Goal: Information Seeking & Learning: Learn about a topic

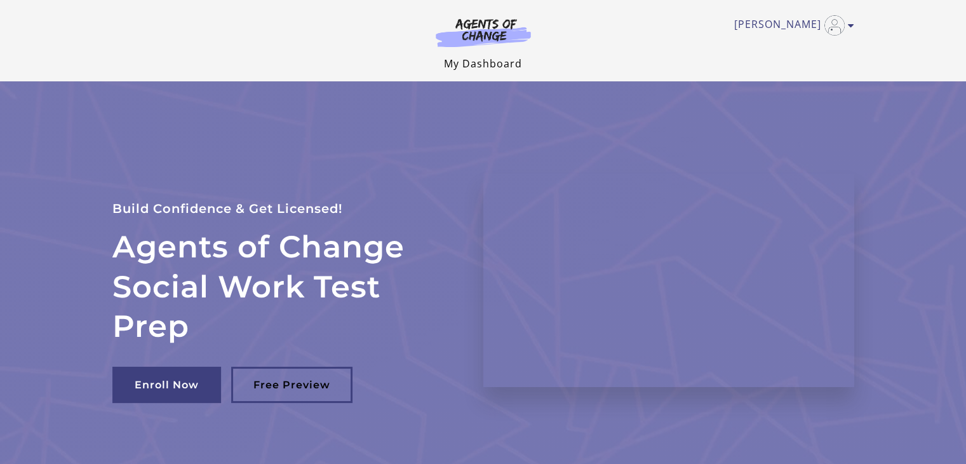
click at [488, 65] on link "My Dashboard" at bounding box center [483, 64] width 78 height 14
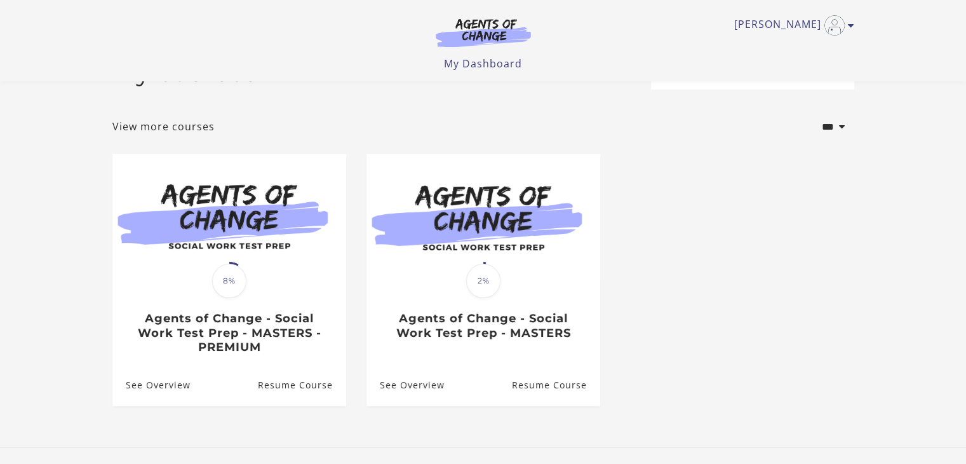
scroll to position [120, 0]
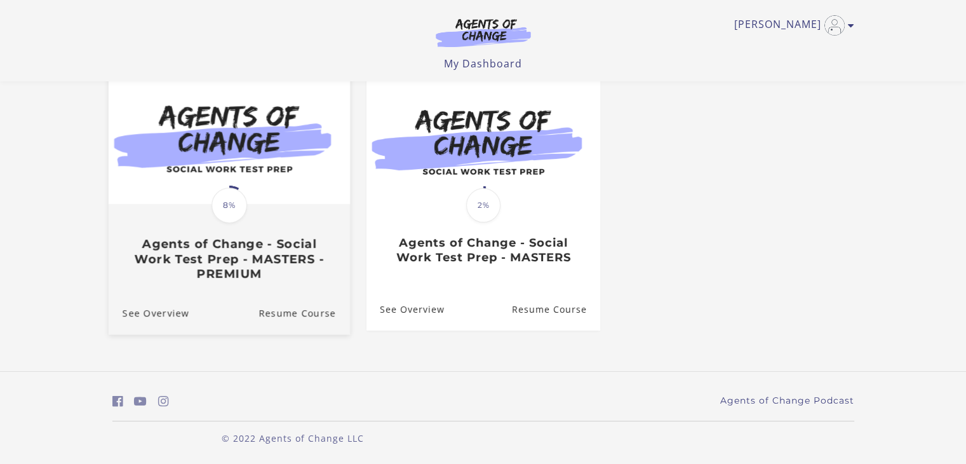
click at [267, 245] on h3 "Agents of Change - Social Work Test Prep - MASTERS - PREMIUM" at bounding box center [228, 259] width 213 height 44
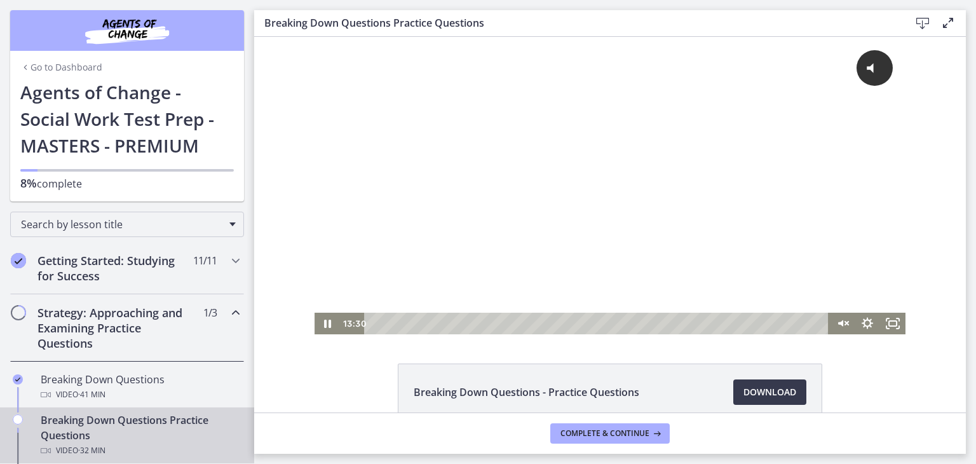
scroll to position [64, 0]
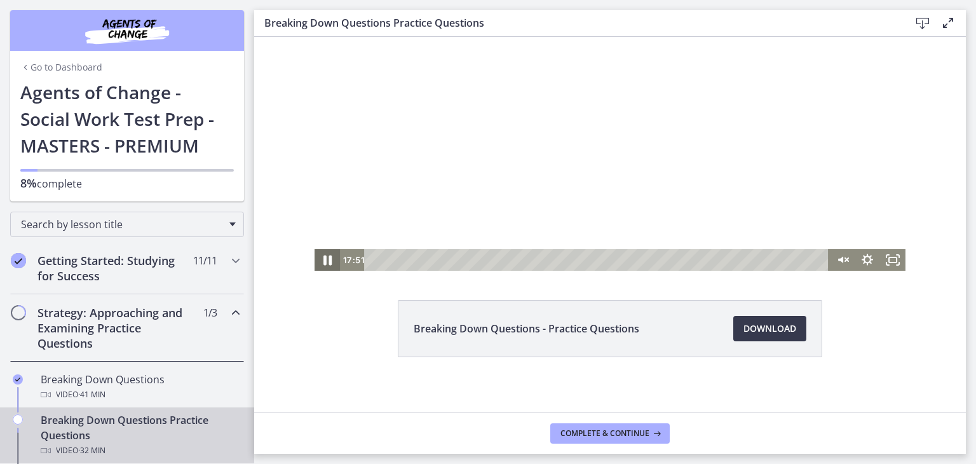
click at [323, 263] on icon "Pause" at bounding box center [327, 260] width 8 height 10
drag, startPoint x: 621, startPoint y: 262, endPoint x: 561, endPoint y: 260, distance: 59.1
click at [562, 260] on div "Playbar" at bounding box center [565, 259] width 7 height 7
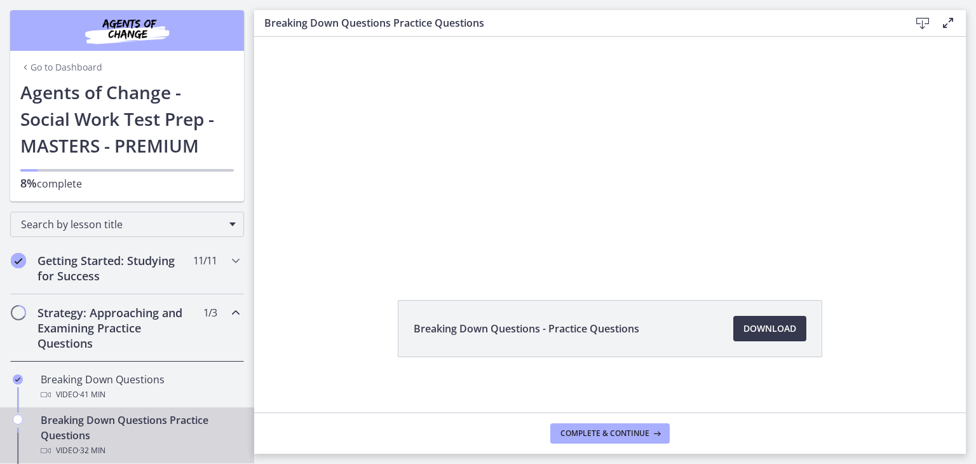
click at [630, 381] on div "Breaking Down Questions - Practice Questions Download Opens in a new window" at bounding box center [609, 359] width 445 height 118
click at [643, 387] on div "Breaking Down Questions - Practice Questions Download Opens in a new window" at bounding box center [609, 359] width 445 height 118
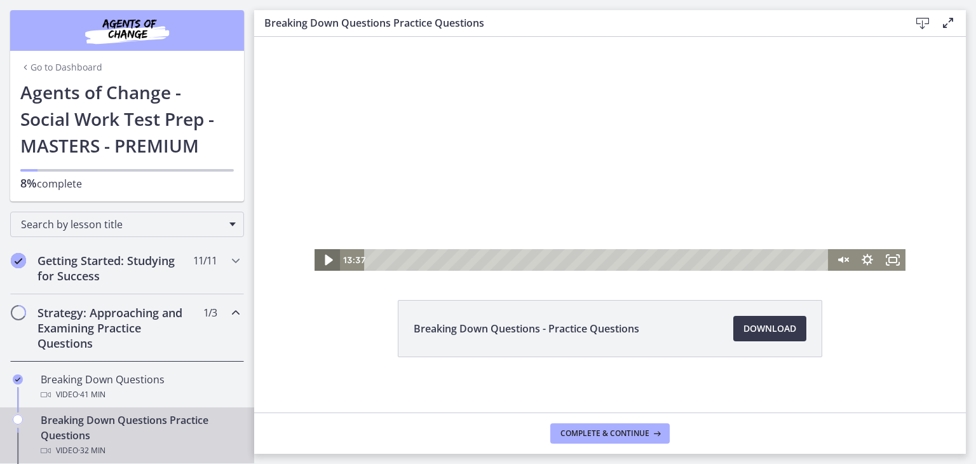
click at [325, 259] on icon "Play Video" at bounding box center [329, 260] width 8 height 11
click at [323, 262] on icon "Pause" at bounding box center [327, 260] width 30 height 26
click at [325, 259] on icon "Play Video" at bounding box center [329, 260] width 8 height 11
click at [321, 262] on icon "Pause" at bounding box center [327, 260] width 30 height 26
click at [325, 259] on icon "Play Video" at bounding box center [329, 260] width 8 height 11
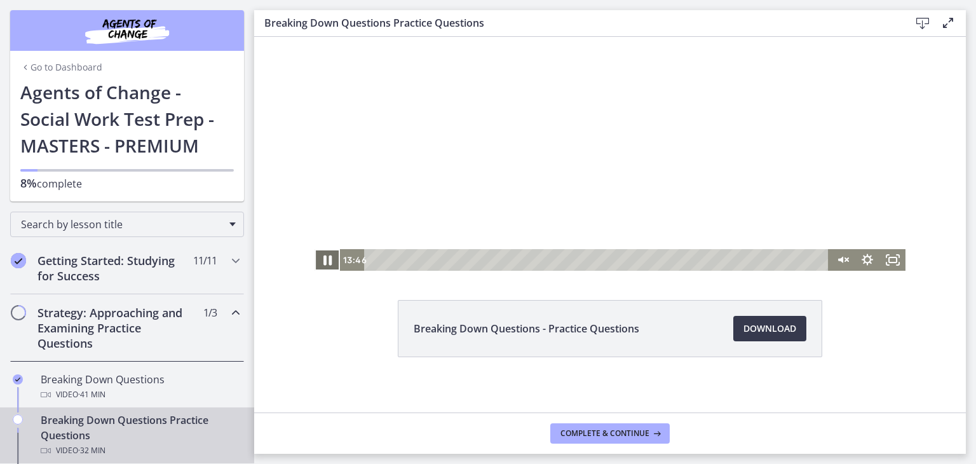
click at [323, 259] on icon "Pause" at bounding box center [327, 260] width 30 height 26
click at [325, 258] on icon "Play Video" at bounding box center [328, 259] width 6 height 9
click at [838, 259] on icon "Unmute" at bounding box center [841, 260] width 25 height 22
click at [323, 262] on icon "Pause" at bounding box center [326, 260] width 25 height 22
click at [325, 260] on icon "Play Video" at bounding box center [328, 259] width 6 height 9
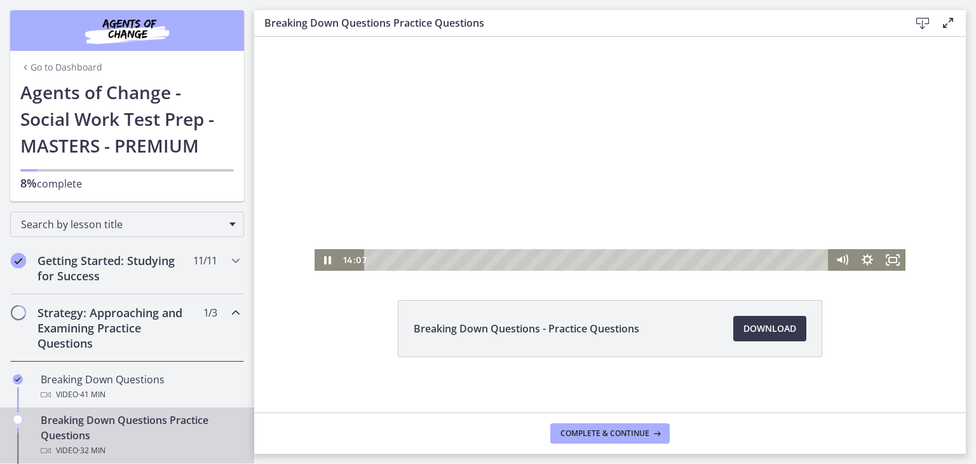
click at [678, 390] on div "Breaking Down Questions - Practice Questions Download Opens in a new window" at bounding box center [609, 359] width 445 height 118
click at [322, 262] on icon "Pause" at bounding box center [326, 260] width 25 height 22
click at [325, 258] on icon "Play Video" at bounding box center [328, 259] width 6 height 9
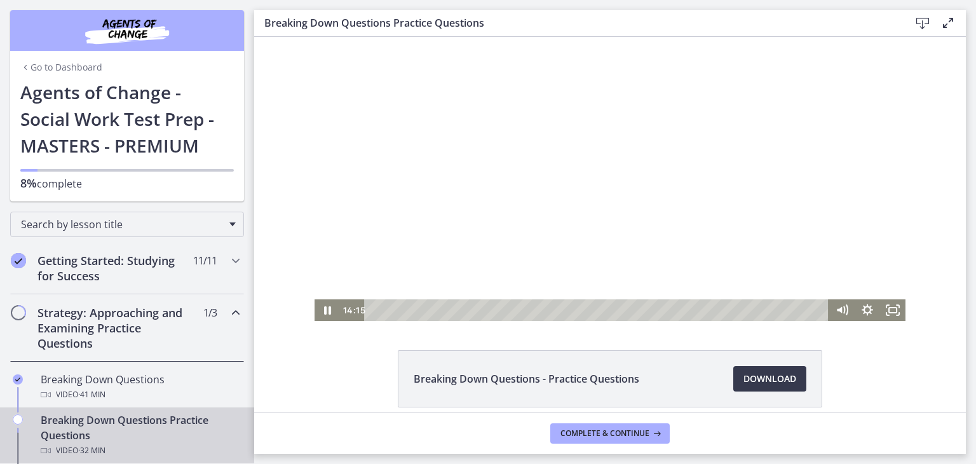
scroll to position [0, 0]
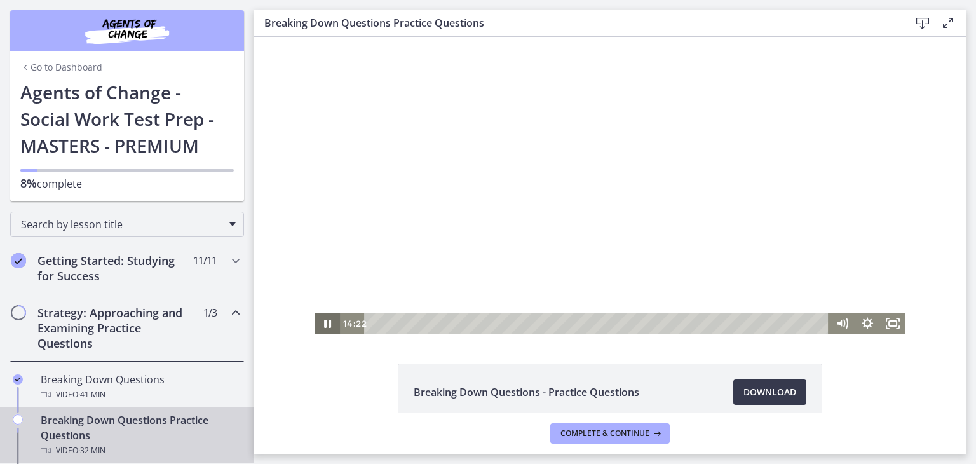
click at [325, 323] on icon "Pause" at bounding box center [327, 323] width 7 height 8
click at [325, 322] on icon "Play Video" at bounding box center [328, 323] width 6 height 9
click at [319, 324] on icon "Pause" at bounding box center [327, 324] width 30 height 26
click at [319, 325] on icon "Play Video" at bounding box center [328, 324] width 30 height 26
click at [322, 322] on icon "Pause" at bounding box center [326, 323] width 25 height 22
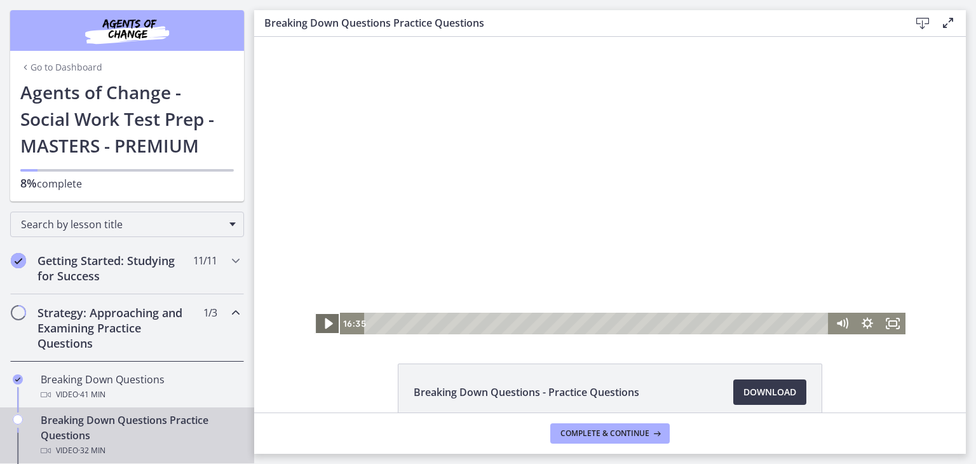
click at [319, 323] on icon "Play Video" at bounding box center [328, 324] width 30 height 26
click at [324, 325] on icon "Pause" at bounding box center [327, 323] width 7 height 8
click at [319, 328] on icon "Play Video" at bounding box center [328, 324] width 30 height 26
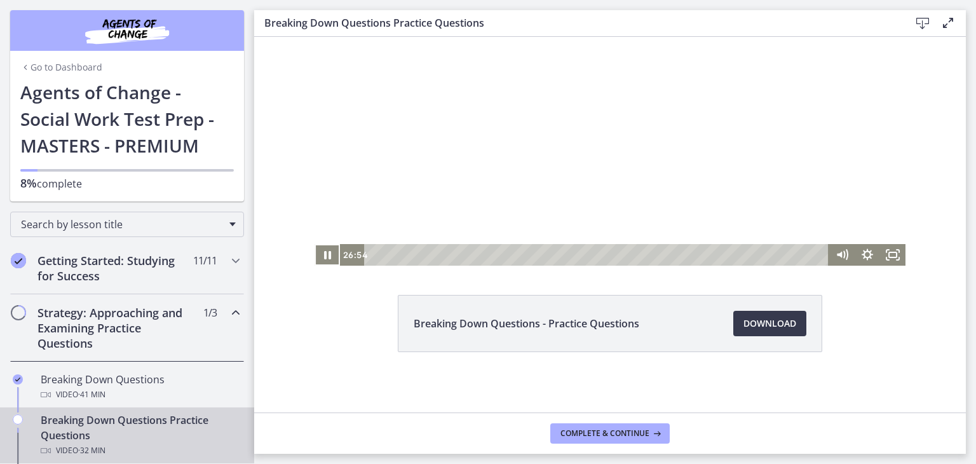
scroll to position [69, 0]
click at [314, 255] on icon "Pause" at bounding box center [326, 255] width 25 height 22
click at [325, 250] on icon "Play Video" at bounding box center [328, 254] width 6 height 9
click at [322, 257] on icon "Pause" at bounding box center [326, 255] width 25 height 22
click at [605, 433] on span "Complete & continue" at bounding box center [604, 433] width 89 height 10
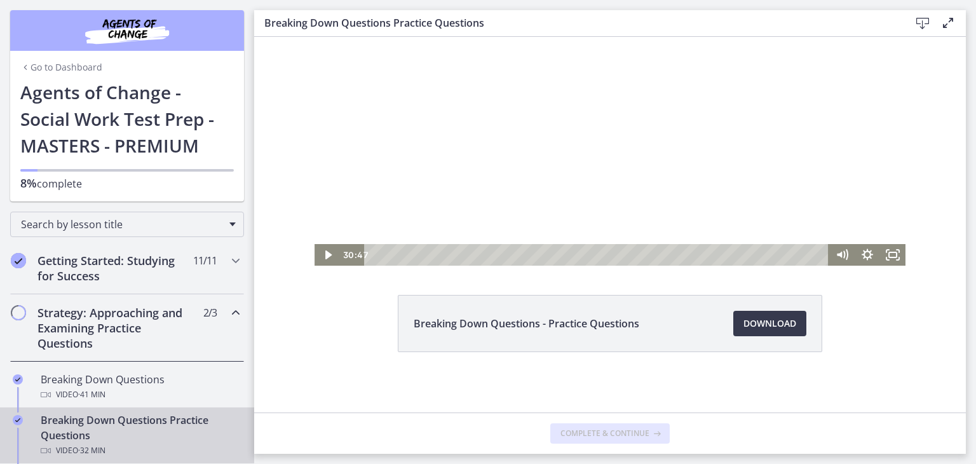
scroll to position [0, 0]
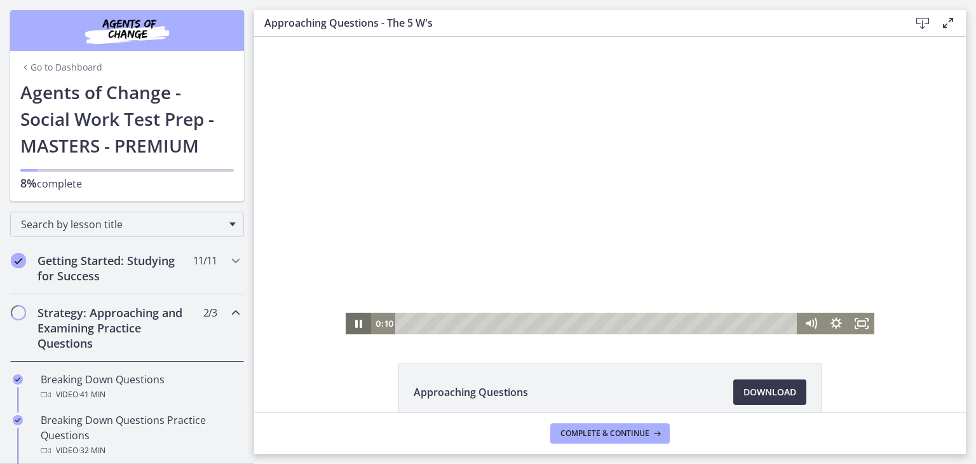
click at [355, 324] on icon "Pause" at bounding box center [358, 323] width 7 height 8
